Goal: Find specific page/section: Find specific page/section

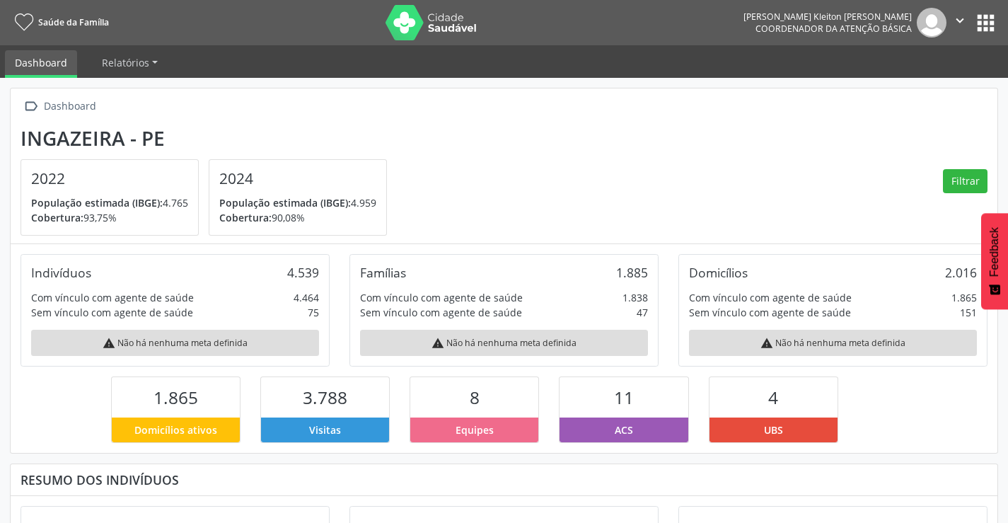
click at [981, 26] on button "apps" at bounding box center [985, 23] width 25 height 25
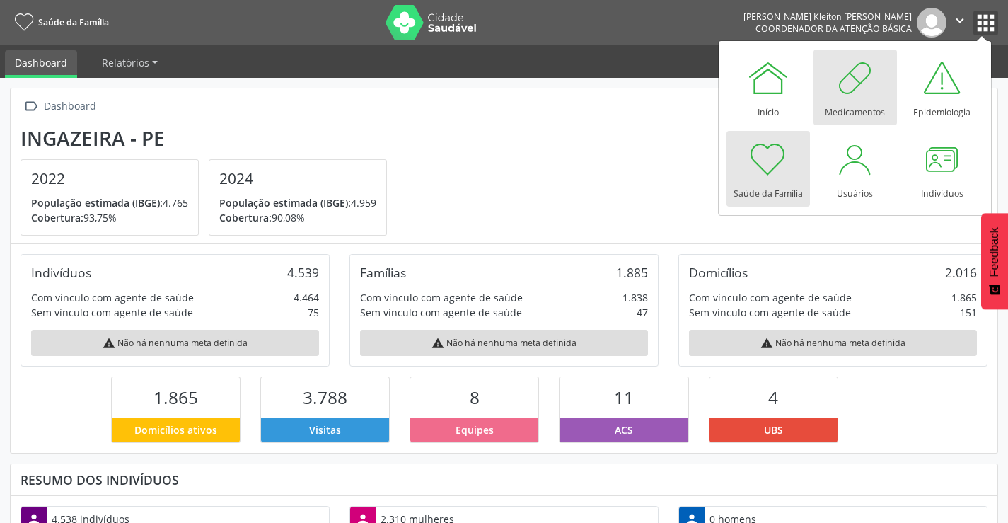
scroll to position [235, 329]
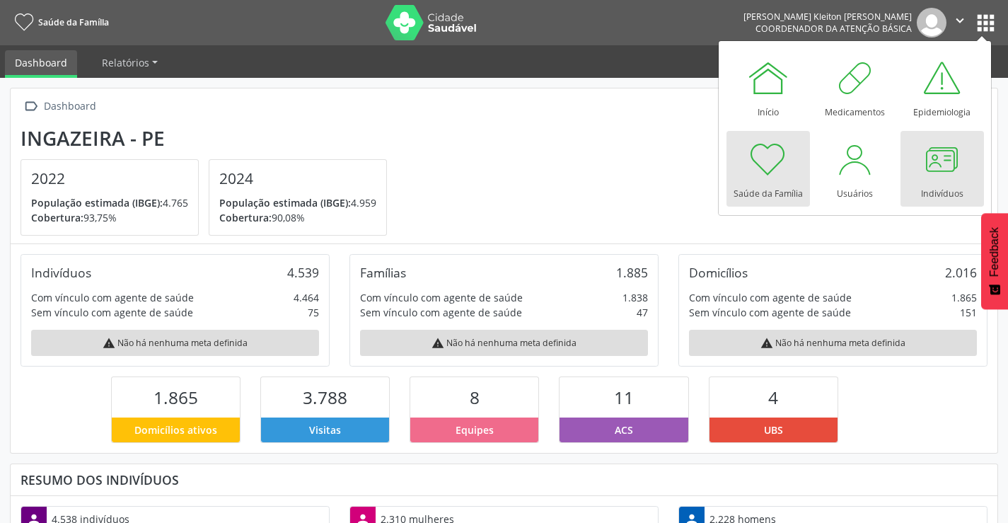
click at [931, 165] on div at bounding box center [942, 159] width 42 height 42
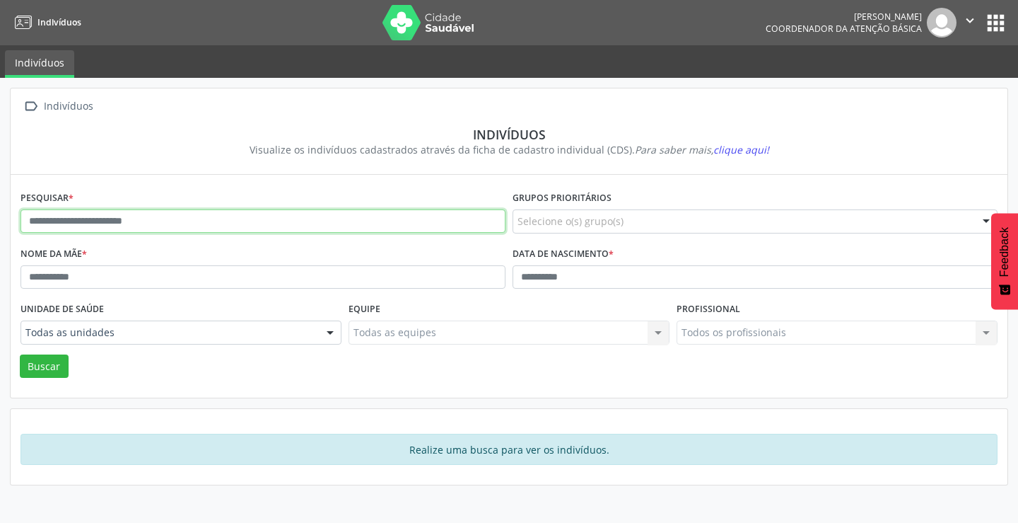
click at [69, 222] on input "text" at bounding box center [263, 221] width 485 height 24
type input "**********"
click at [20, 354] on button "Buscar" at bounding box center [44, 366] width 49 height 24
